Goal: Navigation & Orientation: Find specific page/section

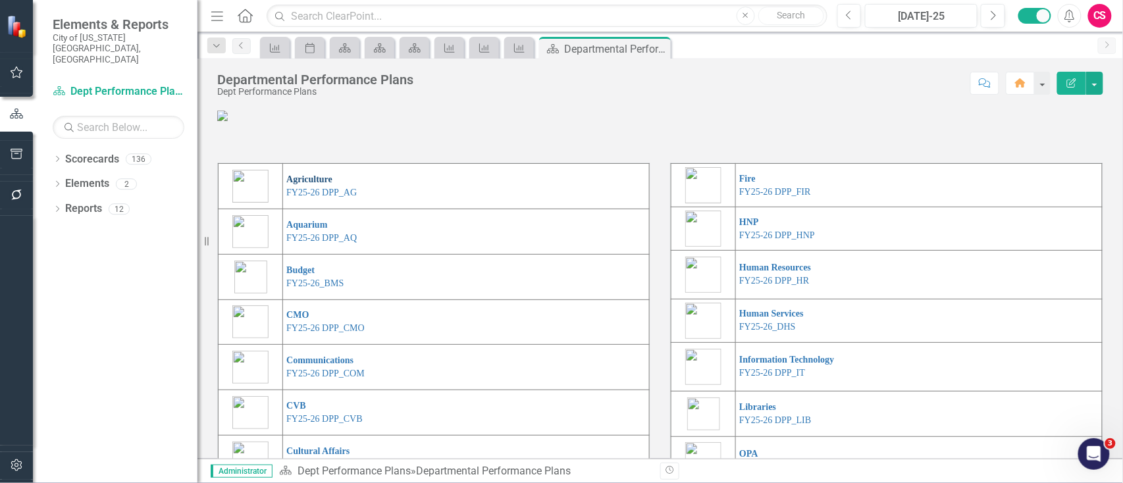
click at [299, 184] on link "Agriculture" at bounding box center [309, 179] width 46 height 10
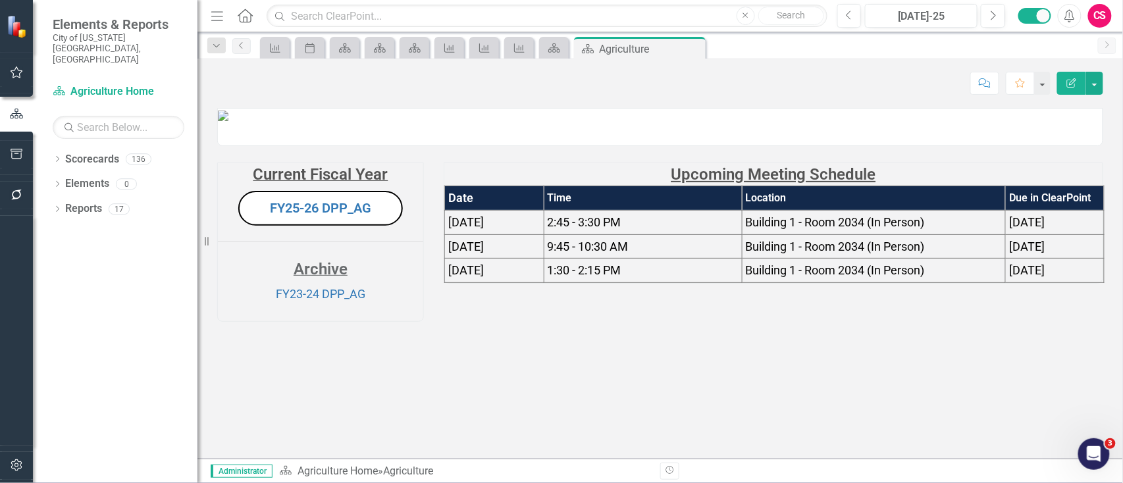
scroll to position [29, 0]
click at [243, 24] on link "Home" at bounding box center [245, 16] width 17 height 20
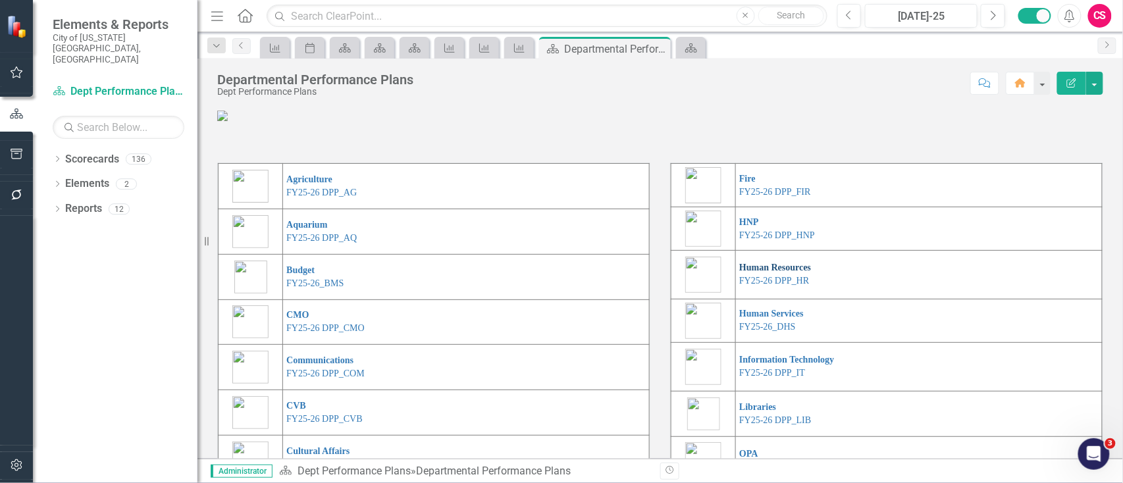
click at [668, 272] on link "Human Resources" at bounding box center [775, 268] width 72 height 10
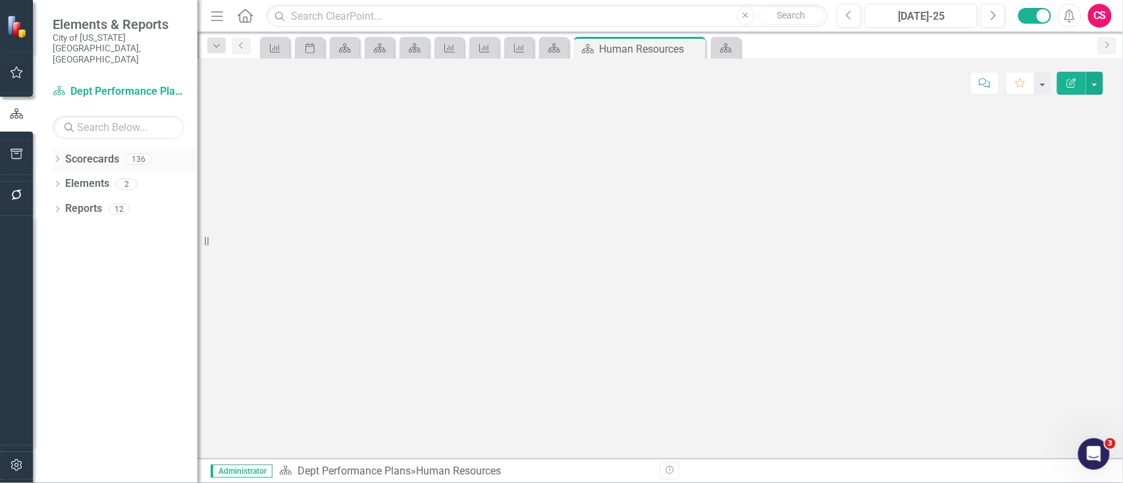
click at [55, 157] on icon "Dropdown" at bounding box center [57, 160] width 9 height 7
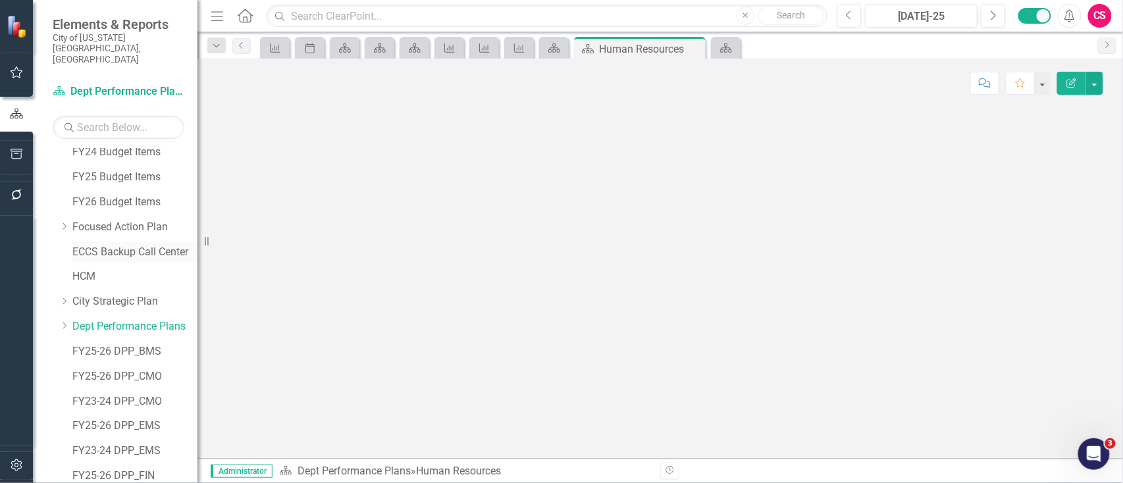
scroll to position [101, 0]
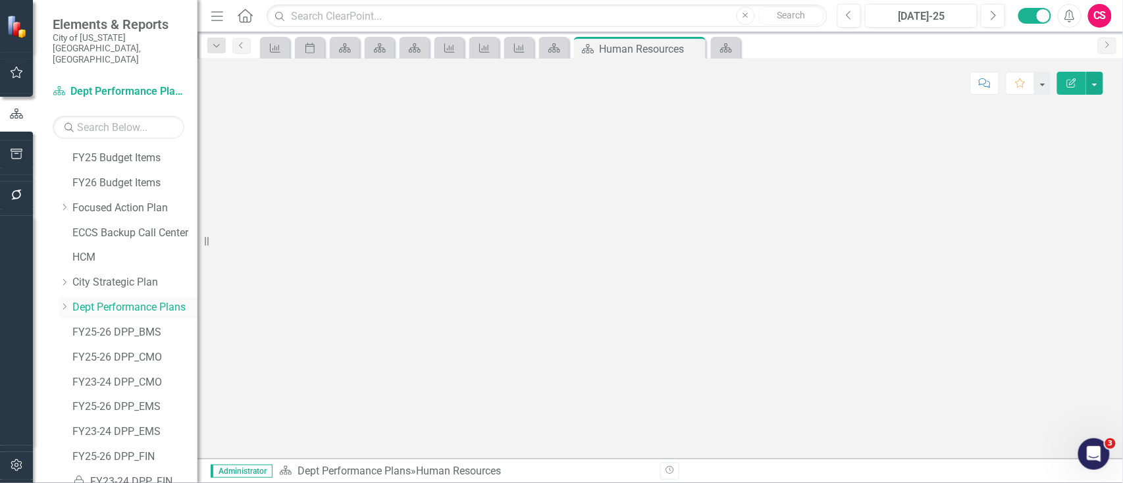
click at [63, 302] on div "Dropdown" at bounding box center [64, 307] width 10 height 11
click at [78, 328] on icon "Dropdown" at bounding box center [77, 332] width 10 height 8
click at [122, 350] on link "FY25-26 DPP_AG" at bounding box center [148, 357] width 99 height 15
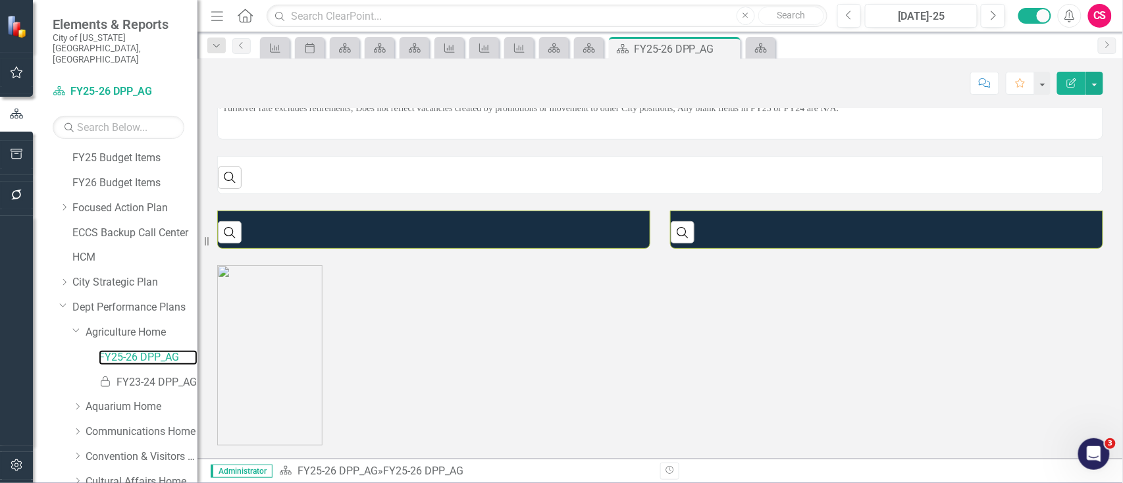
scroll to position [377, 0]
